Goal: Transaction & Acquisition: Purchase product/service

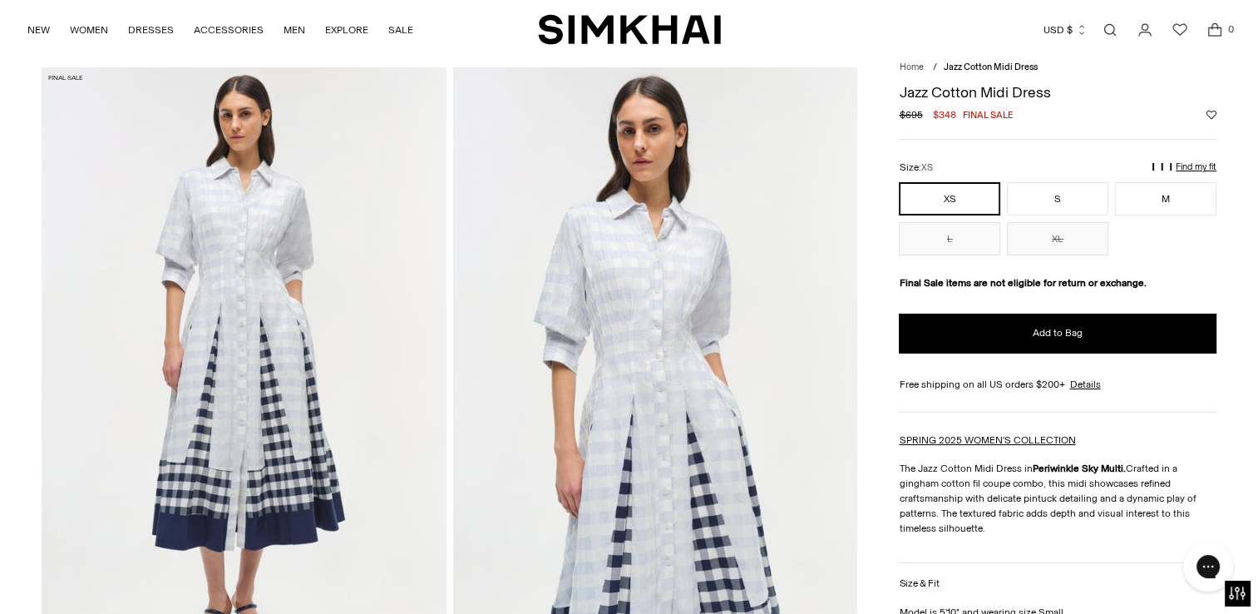
scroll to position [70, 0]
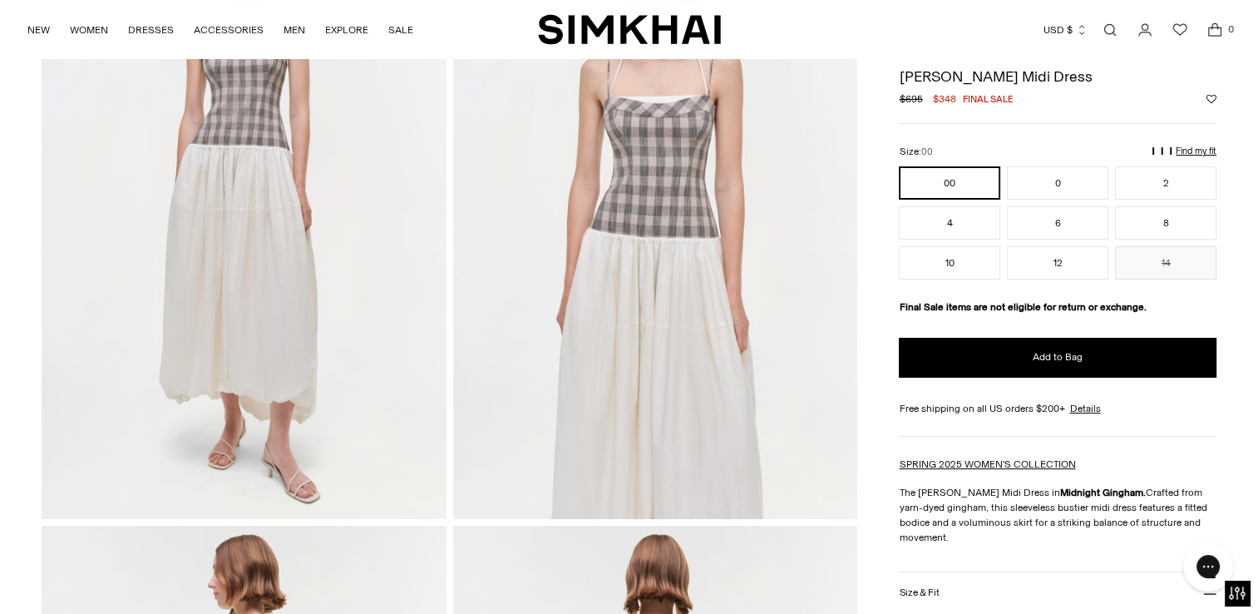
scroll to position [206, 0]
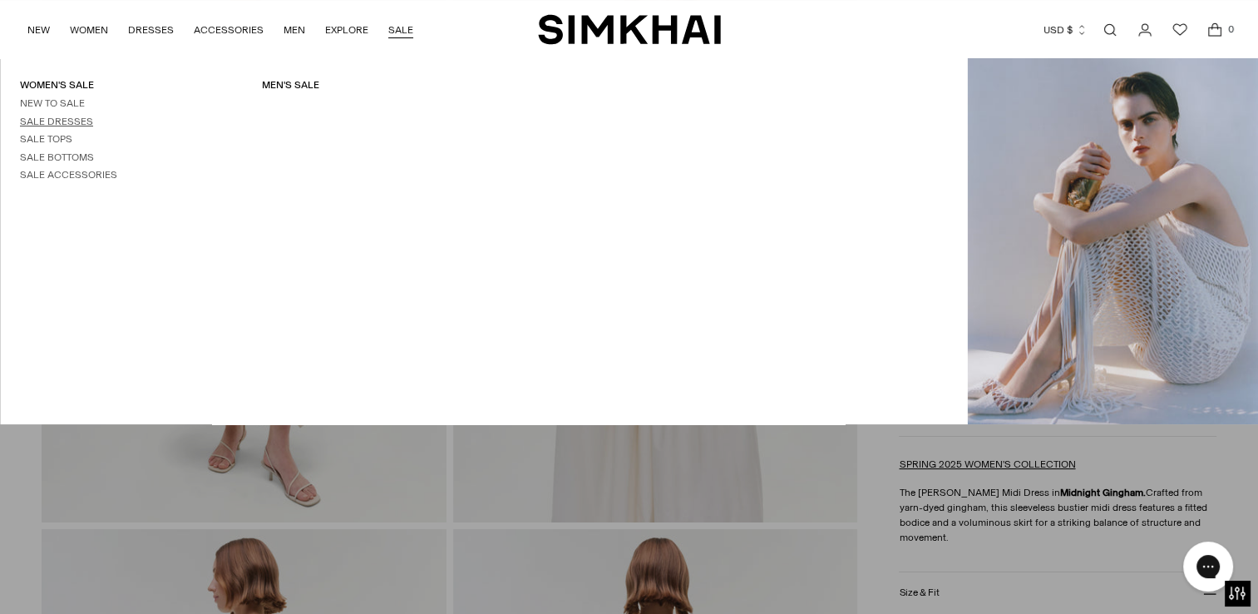
click at [77, 122] on link "Sale Dresses" at bounding box center [56, 122] width 73 height 12
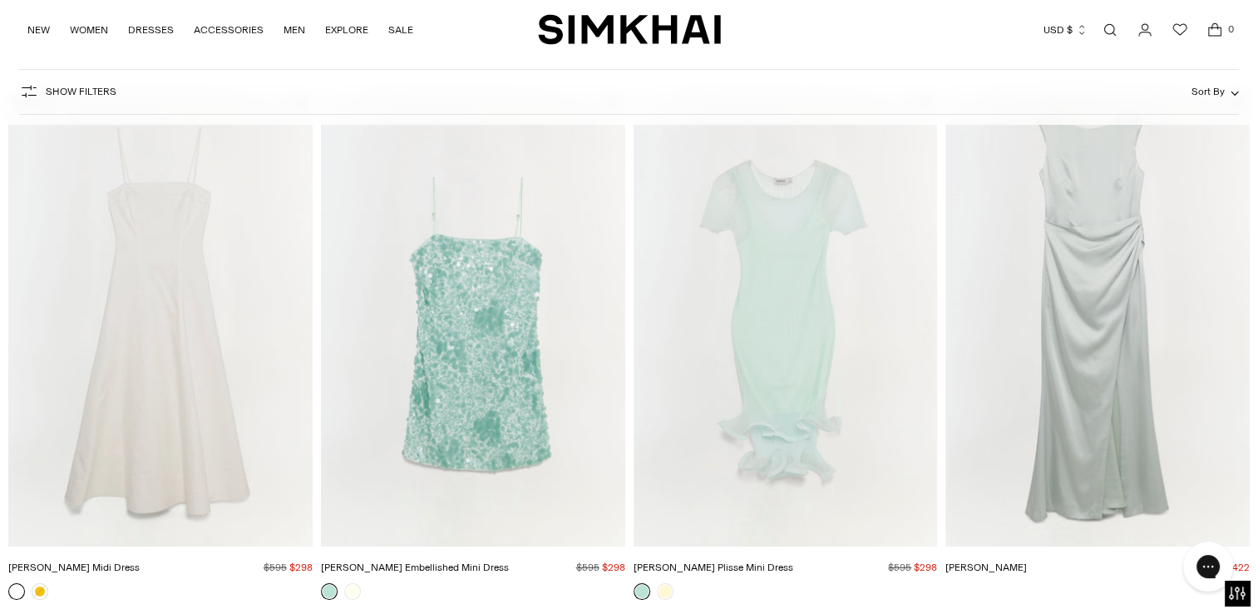
scroll to position [6087, 0]
click at [0, 0] on img "Lollie Embellished Mini Dress" at bounding box center [0, 0] width 0 height 0
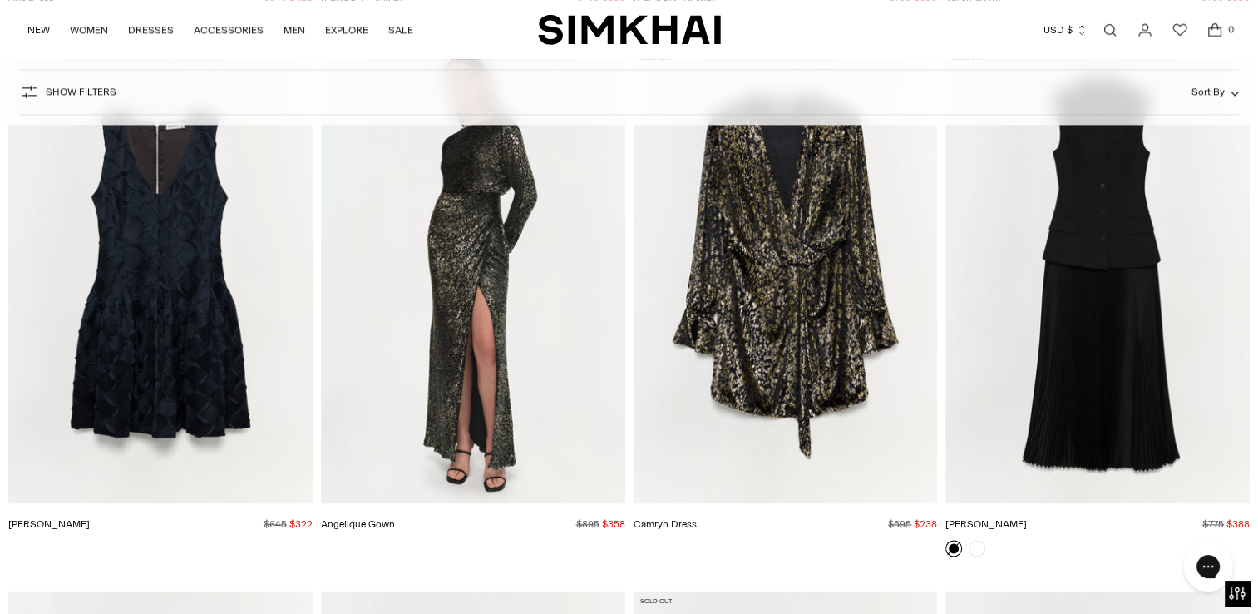
scroll to position [14760, 0]
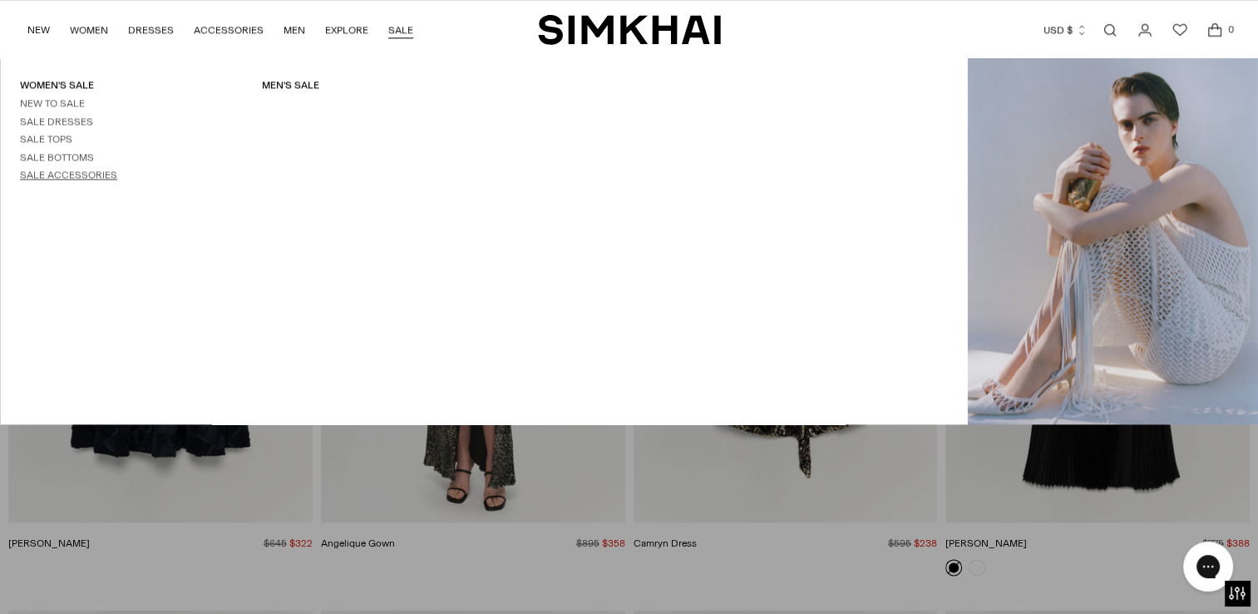
click at [87, 172] on link "Sale Accessories" at bounding box center [68, 175] width 97 height 12
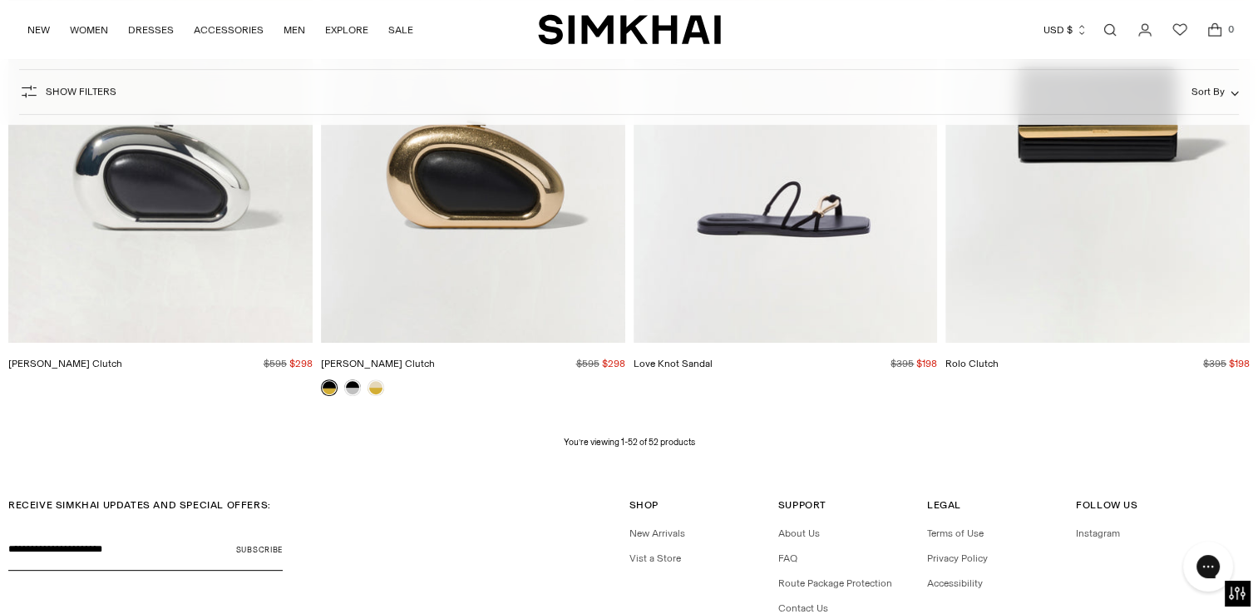
scroll to position [6783, 0]
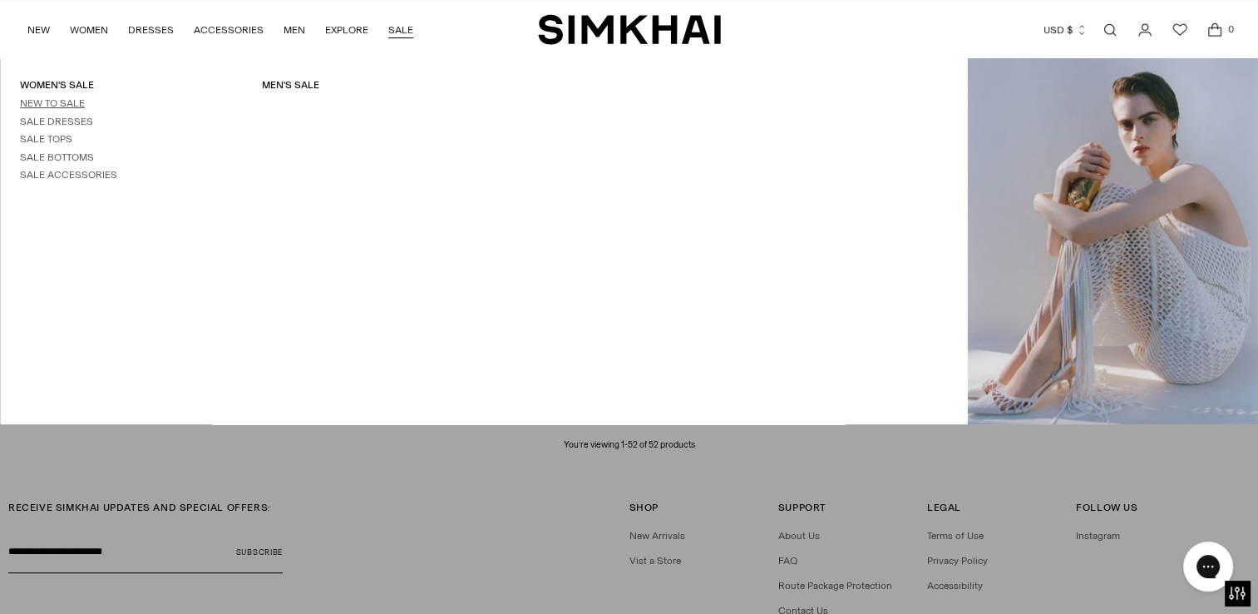
click at [70, 103] on link "New to Sale" at bounding box center [52, 103] width 65 height 12
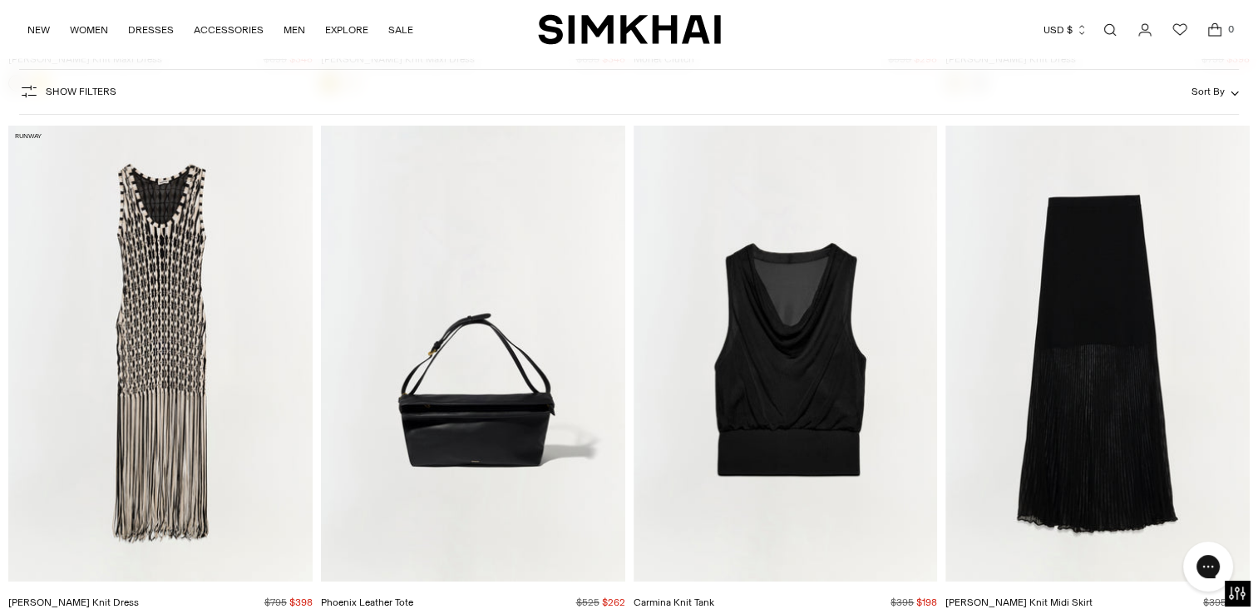
scroll to position [6055, 0]
